Goal: Transaction & Acquisition: Purchase product/service

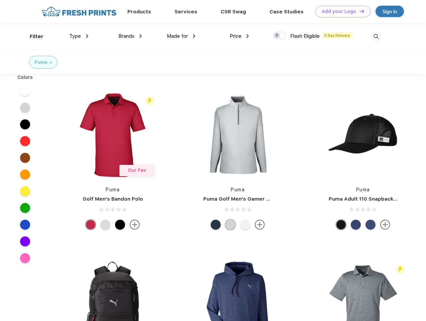
click at [340, 11] on link "Add your Logo Design Tool" at bounding box center [342, 12] width 55 height 12
click at [0, 0] on div "Design Tool" at bounding box center [0, 0] width 0 height 0
click at [359, 11] on link "Add your Logo Design Tool" at bounding box center [342, 12] width 55 height 12
click at [32, 36] on div "Filter" at bounding box center [37, 37] width 14 height 8
click at [79, 36] on span "Type" at bounding box center [75, 36] width 12 height 6
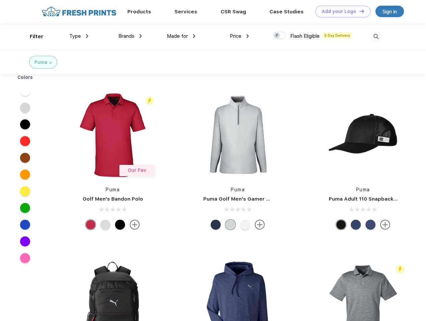
click at [130, 36] on span "Brands" at bounding box center [126, 36] width 16 height 6
click at [181, 36] on span "Made for" at bounding box center [177, 36] width 21 height 6
click at [239, 36] on span "Price" at bounding box center [236, 36] width 12 height 6
click at [279, 36] on div at bounding box center [279, 35] width 13 height 7
click at [277, 36] on input "checkbox" at bounding box center [275, 33] width 4 height 4
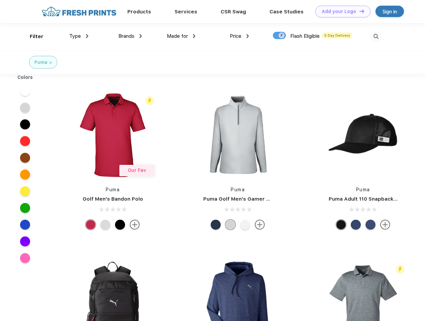
click at [376, 36] on img at bounding box center [375, 36] width 11 height 11
